Goal: Transaction & Acquisition: Purchase product/service

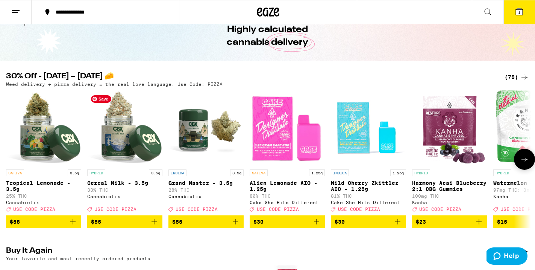
scroll to position [36, 0]
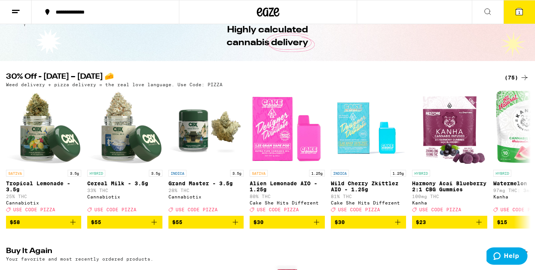
click at [517, 78] on div "(75)" at bounding box center [517, 77] width 24 height 9
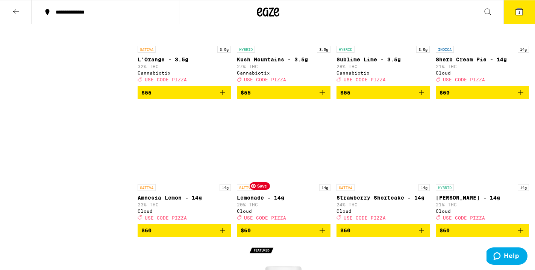
scroll to position [2412, 0]
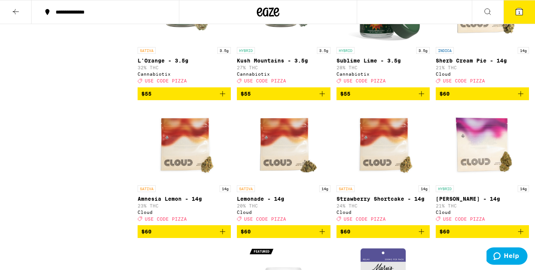
click at [373, 98] on span "$55" at bounding box center [384, 93] width 86 height 9
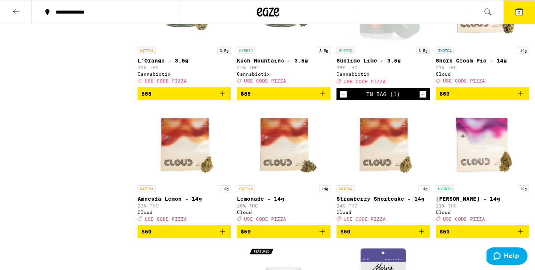
click at [284, 98] on span "$55" at bounding box center [284, 93] width 86 height 9
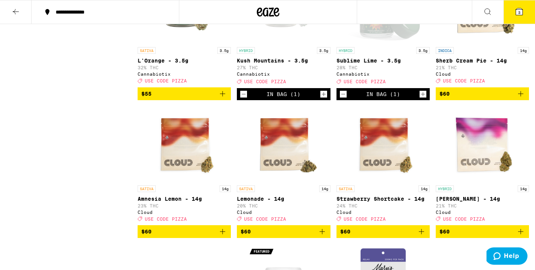
click at [269, 84] on span "USE CODE PIZZA" at bounding box center [265, 81] width 42 height 5
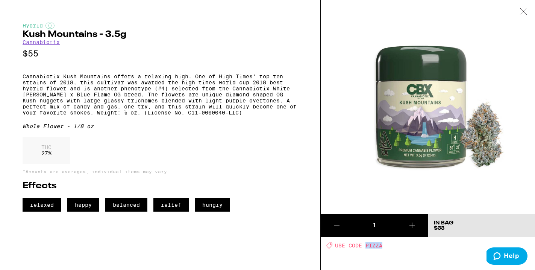
drag, startPoint x: 390, startPoint y: 244, endPoint x: 365, endPoint y: 244, distance: 24.8
click at [365, 244] on div "Deal Created with Sketch. USE CODE PIZZA" at bounding box center [431, 245] width 209 height 6
copy span "PIZZA"
click at [288, 29] on div "Hybrid" at bounding box center [160, 26] width 275 height 6
